Goal: Find specific page/section: Find specific page/section

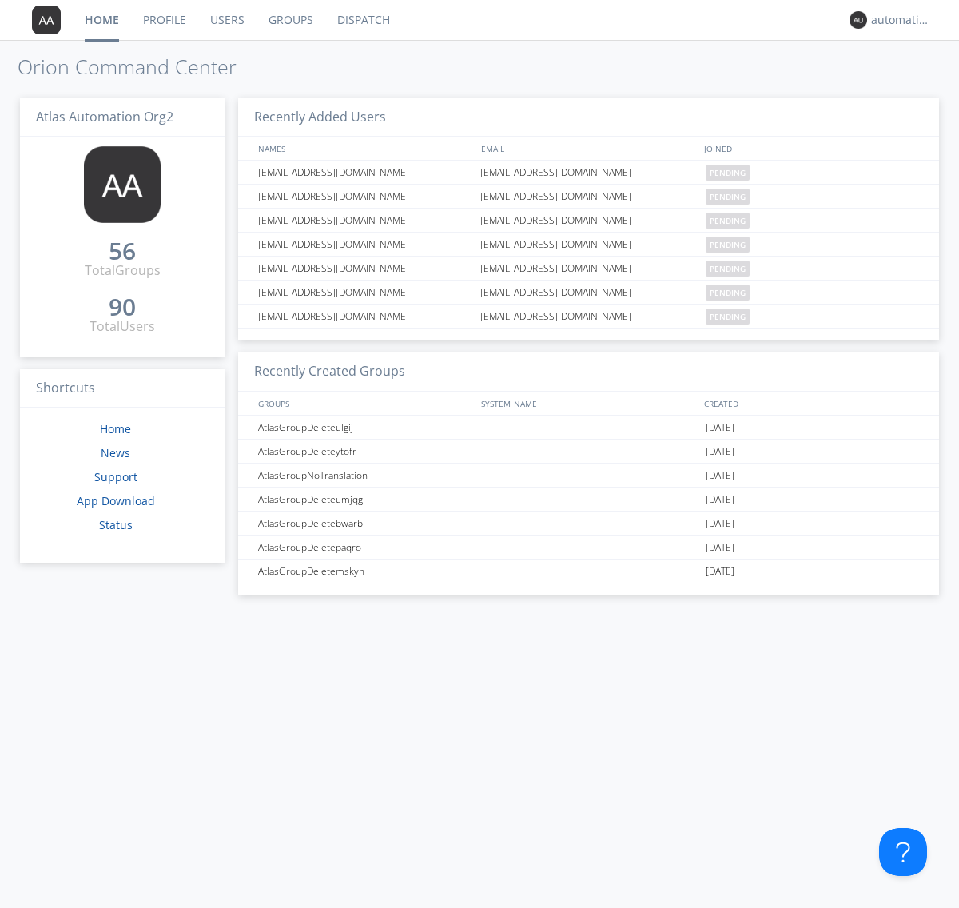
click at [362, 20] on link "Dispatch" at bounding box center [363, 20] width 77 height 40
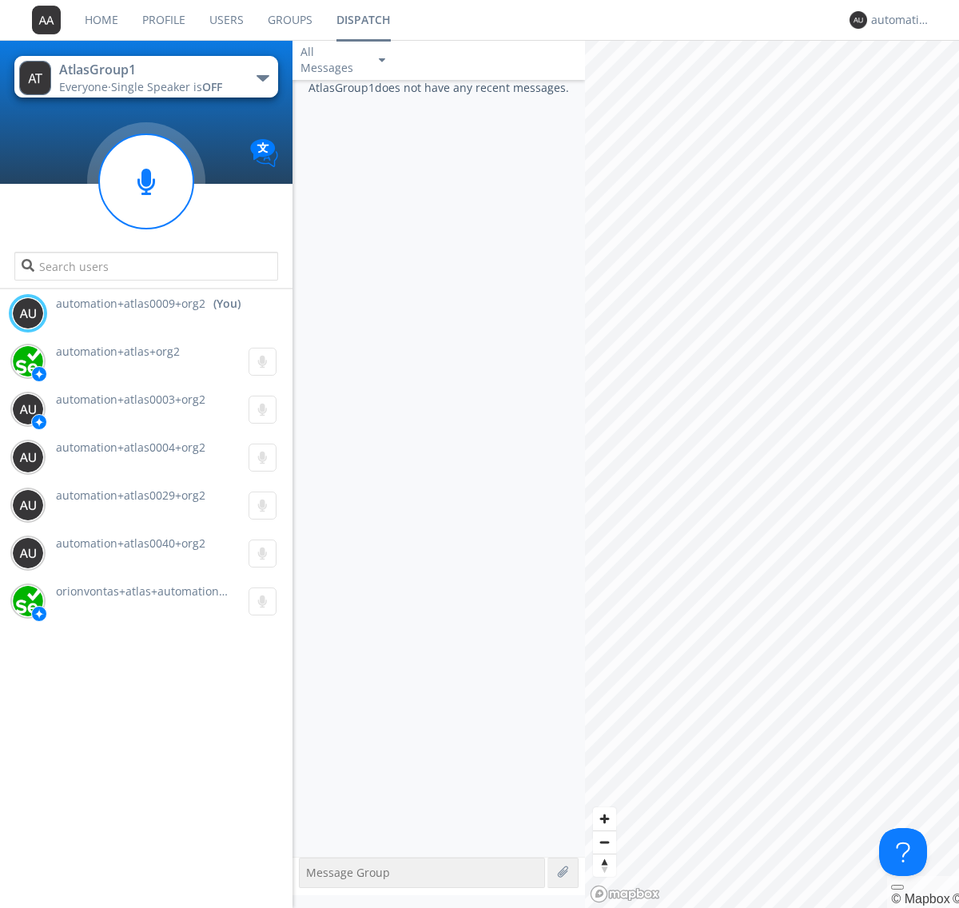
click at [262, 78] on div "button" at bounding box center [263, 78] width 13 height 6
click at [0, 0] on span "AtlasGroupDispatch5" at bounding box center [0, 0] width 0 height 0
click at [897, 20] on div "automation+atlas0009+org2" at bounding box center [901, 20] width 60 height 16
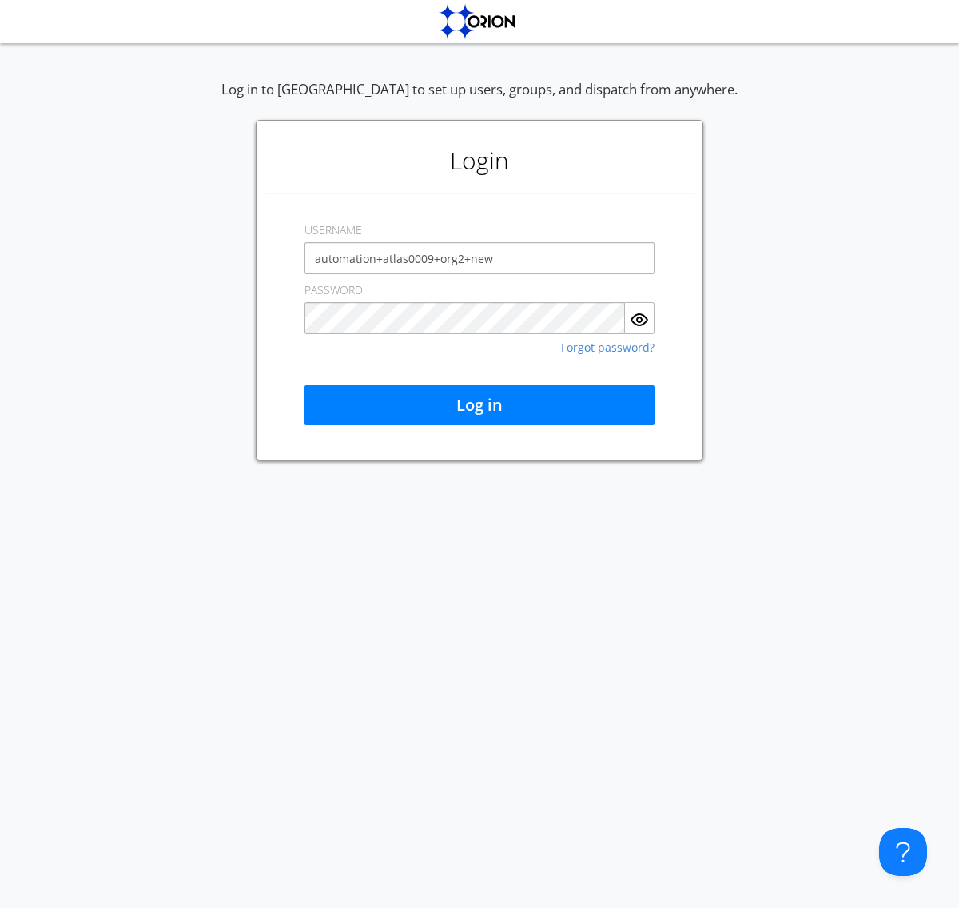
type input "automation+atlas0009+org2+new"
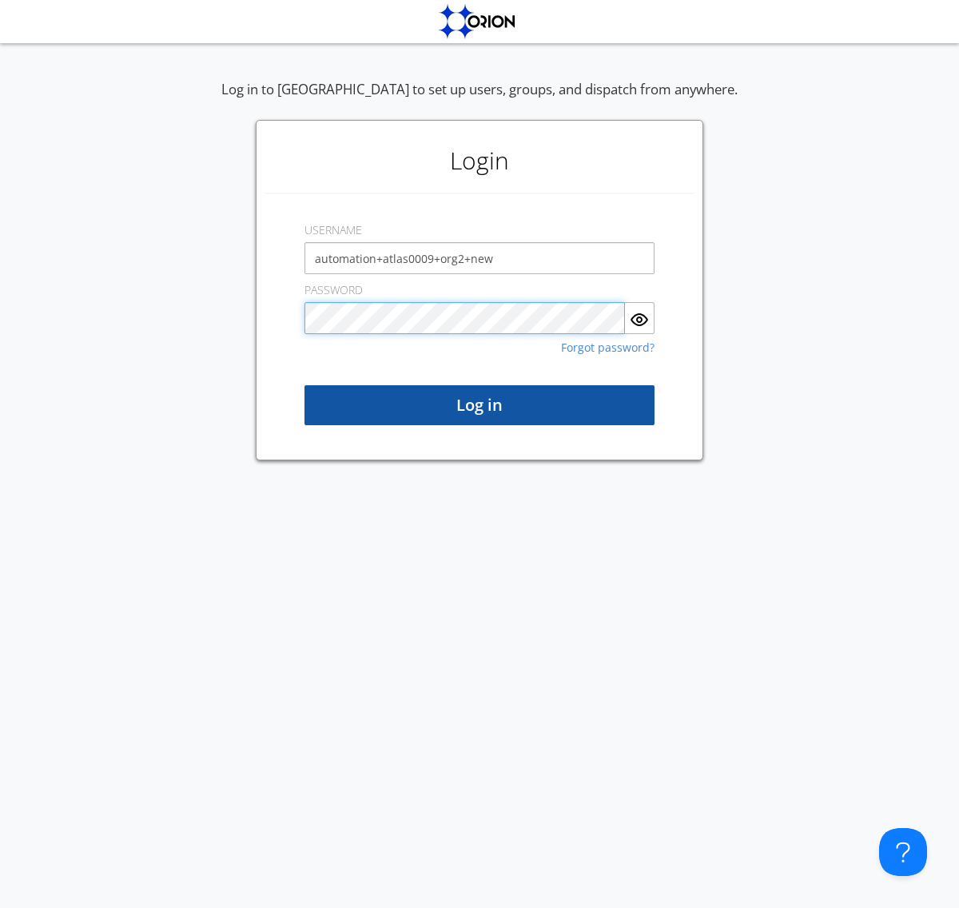
click at [479, 405] on button "Log in" at bounding box center [479, 405] width 350 height 40
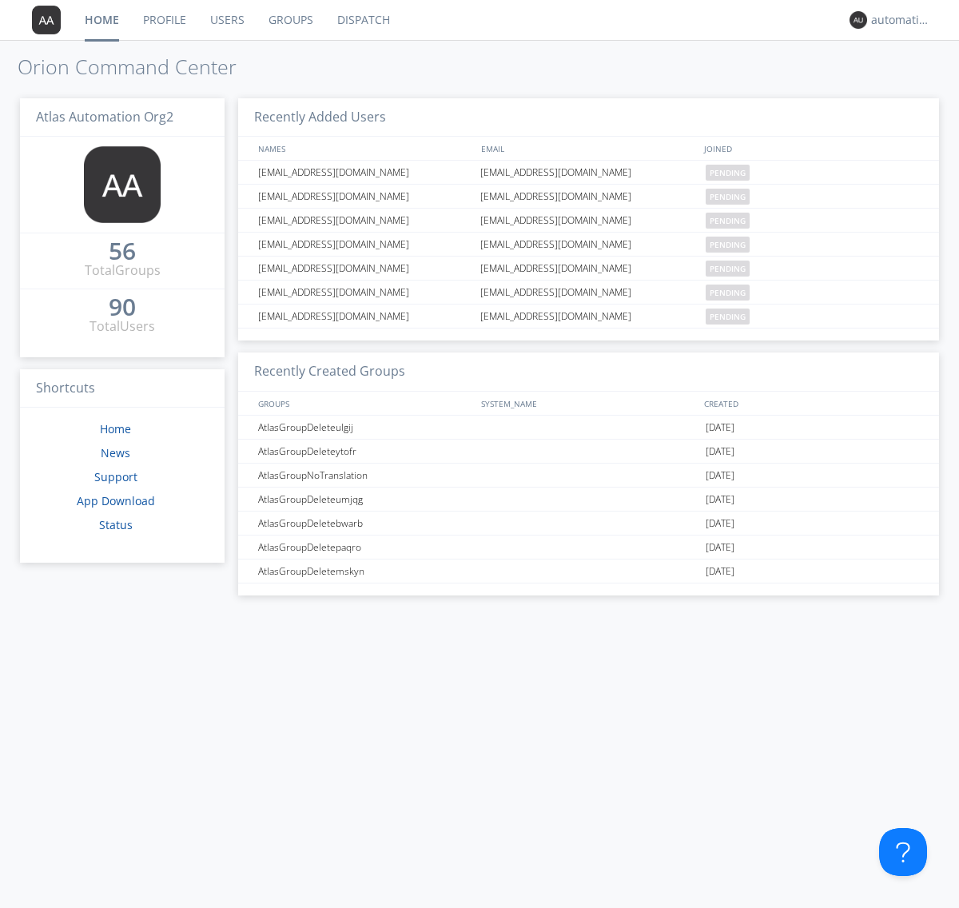
click at [362, 20] on link "Dispatch" at bounding box center [363, 20] width 77 height 40
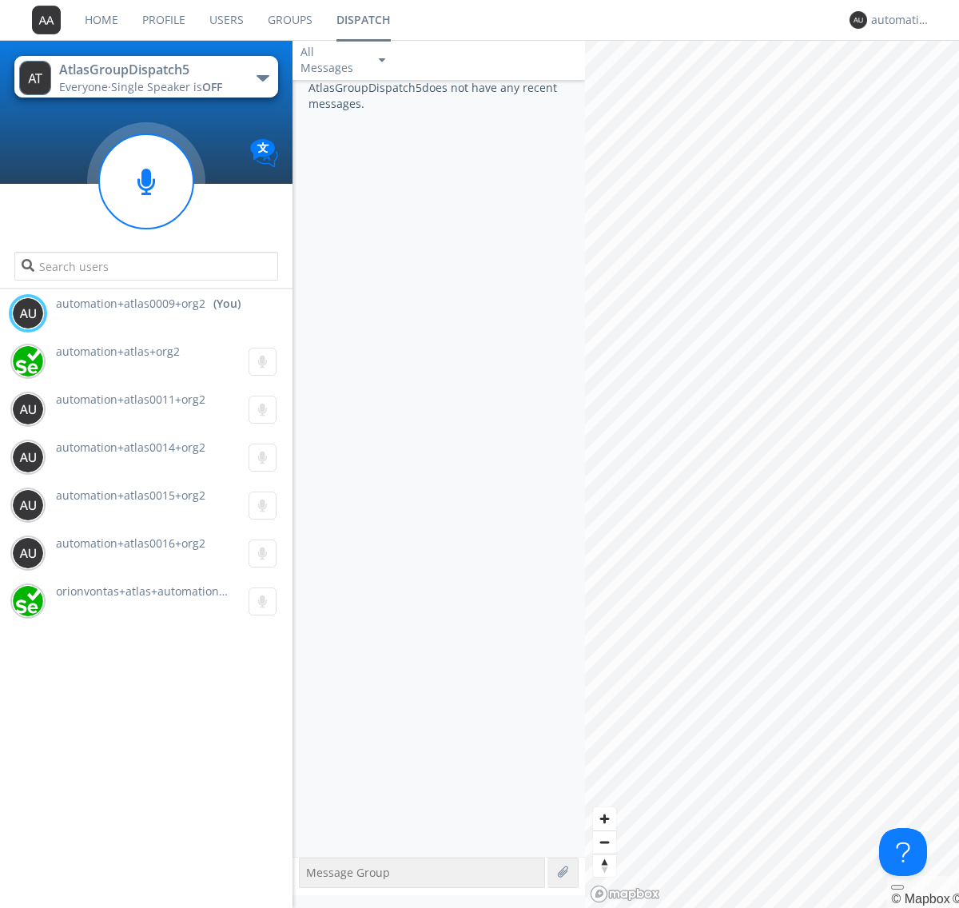
click at [262, 78] on div "button" at bounding box center [263, 78] width 13 height 6
click at [0, 0] on span "AtlasGroup1" at bounding box center [0, 0] width 0 height 0
click at [897, 20] on div "automation+atlas0009+org2" at bounding box center [901, 20] width 60 height 16
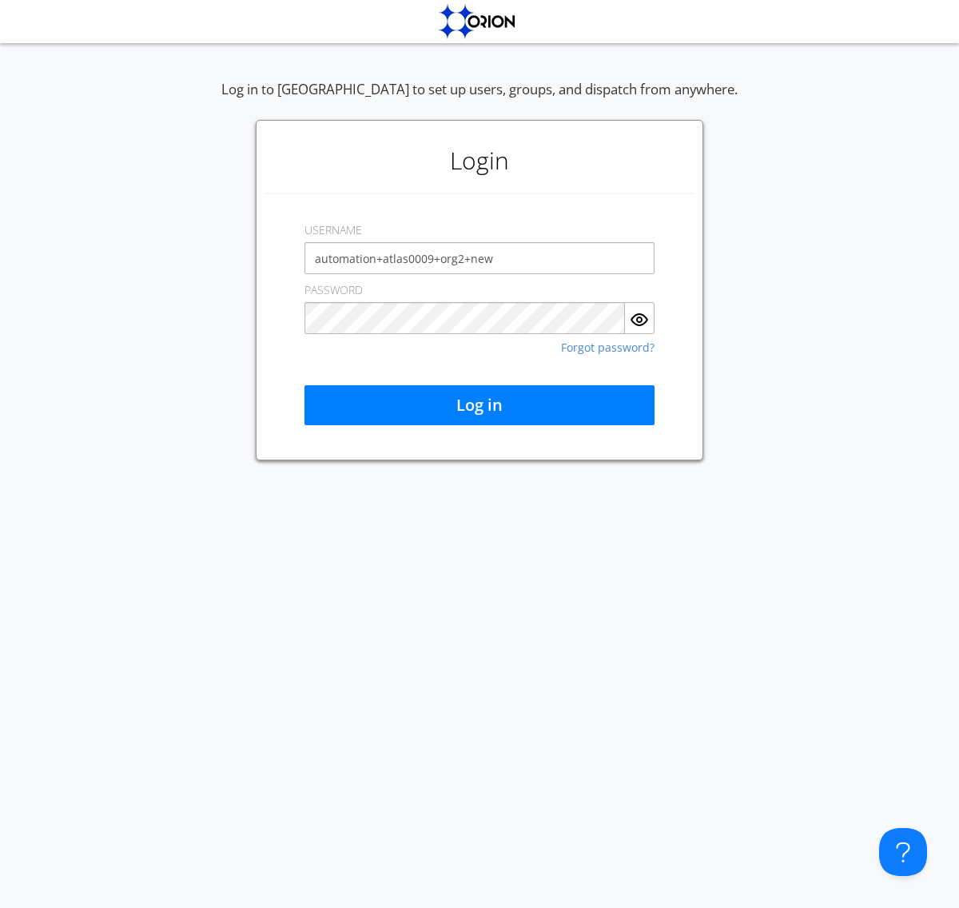
type input "automation+atlas0009+org2+new"
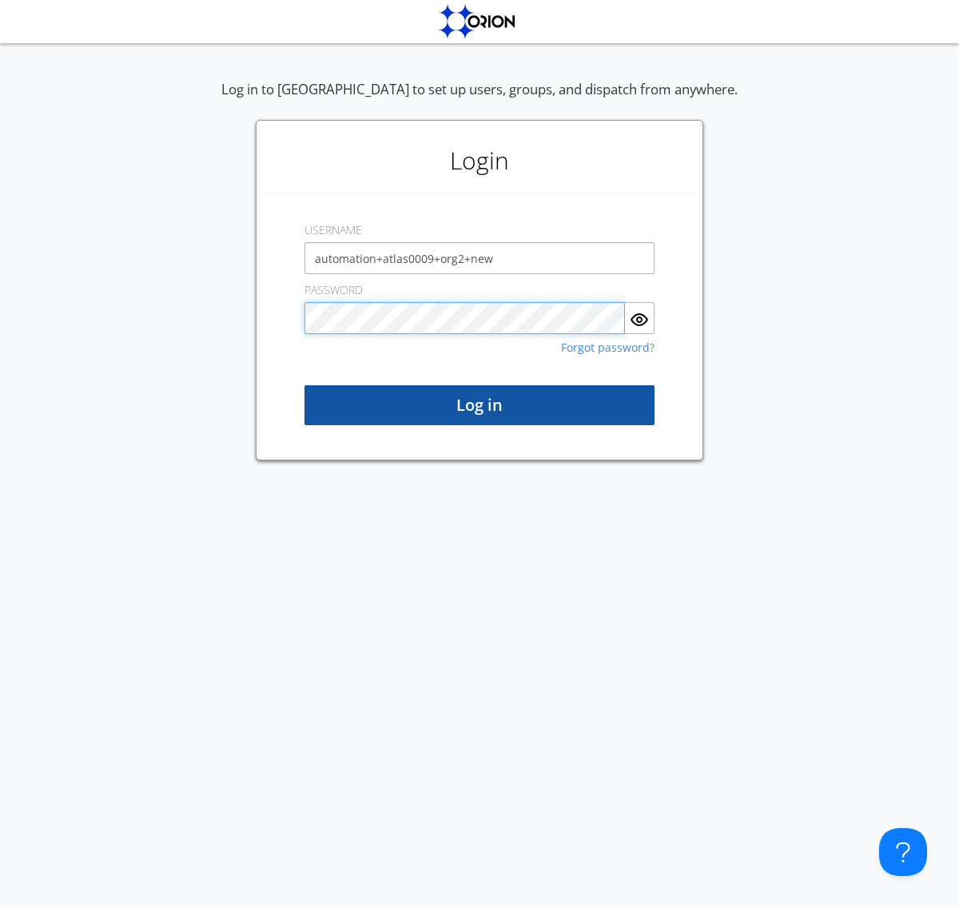
click at [479, 405] on button "Log in" at bounding box center [479, 405] width 350 height 40
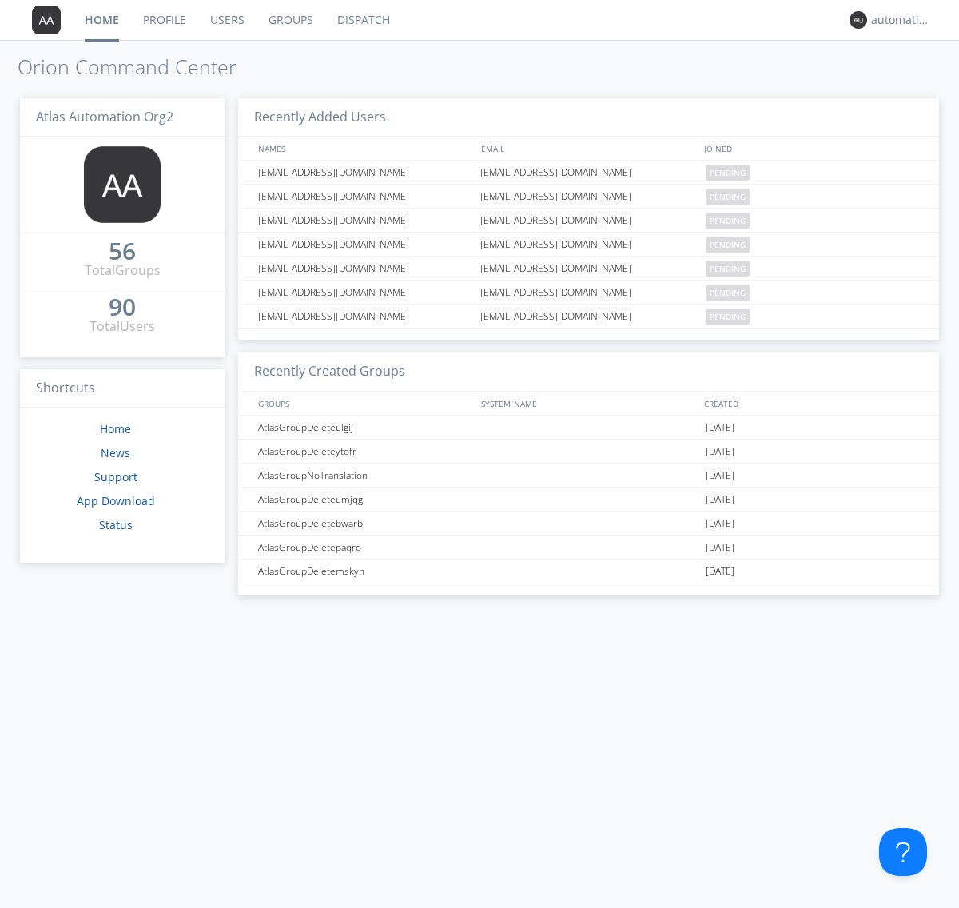
click at [362, 20] on link "Dispatch" at bounding box center [363, 20] width 77 height 40
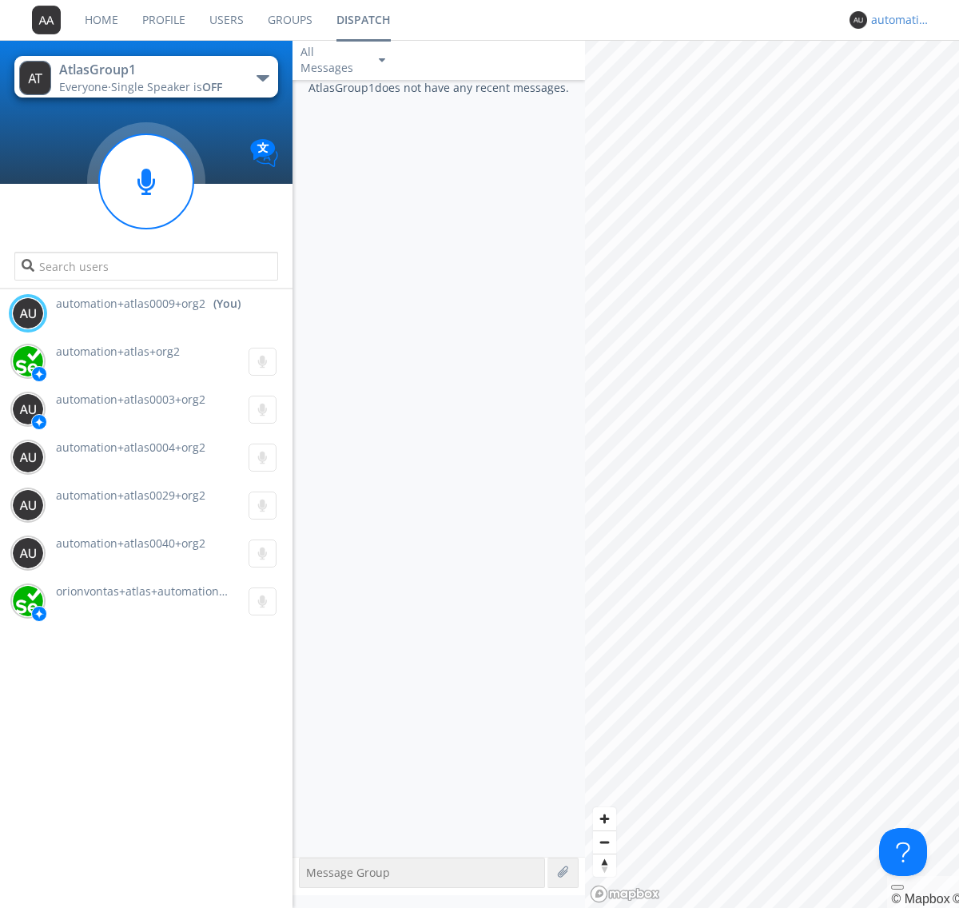
click at [897, 20] on div "automation+atlas0009+org2" at bounding box center [901, 20] width 60 height 16
